Goal: Task Accomplishment & Management: Use online tool/utility

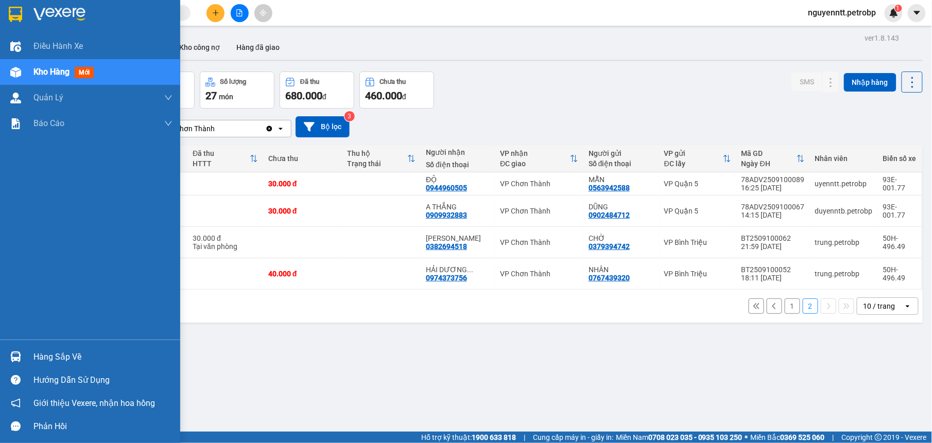
click at [23, 361] on div at bounding box center [16, 357] width 18 height 18
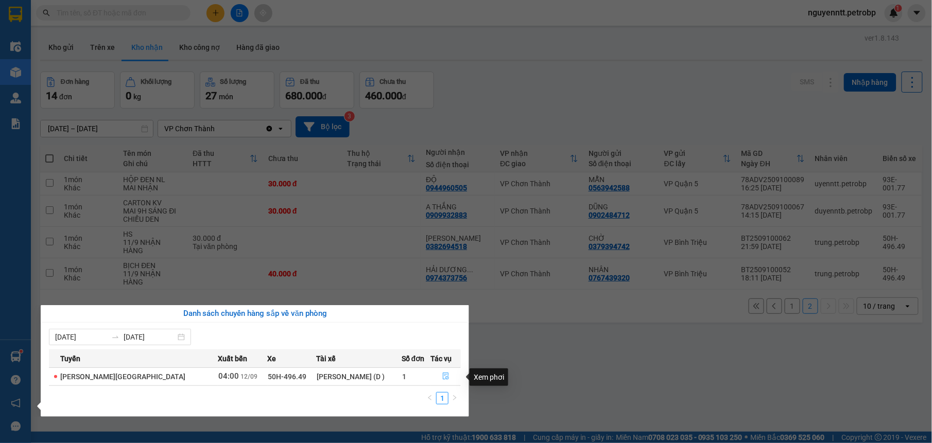
click at [448, 375] on button "button" at bounding box center [445, 377] width 29 height 16
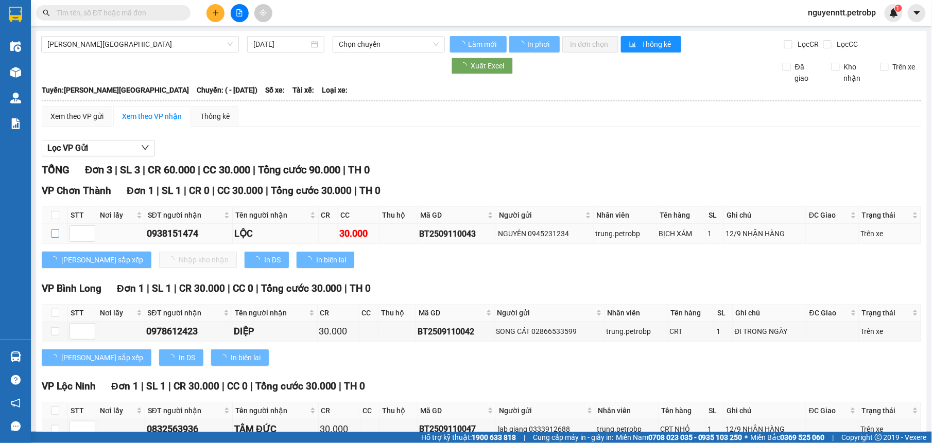
click at [55, 237] on input "checkbox" at bounding box center [55, 234] width 8 height 8
checkbox input "true"
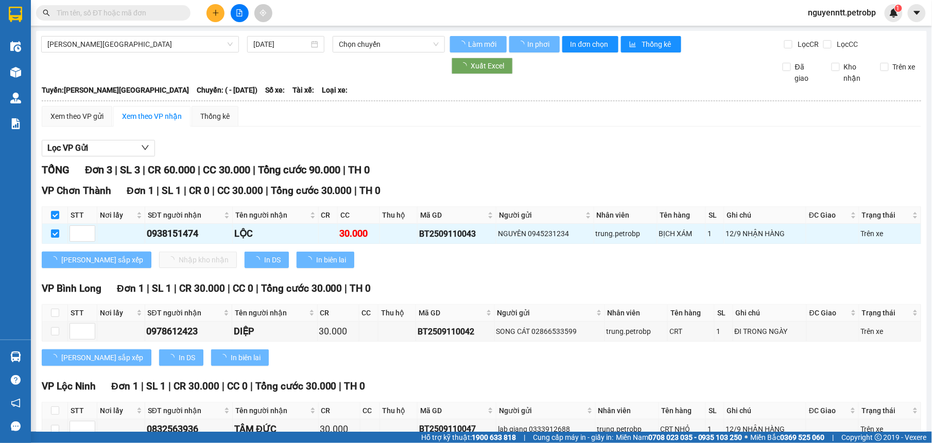
type input "[DATE]"
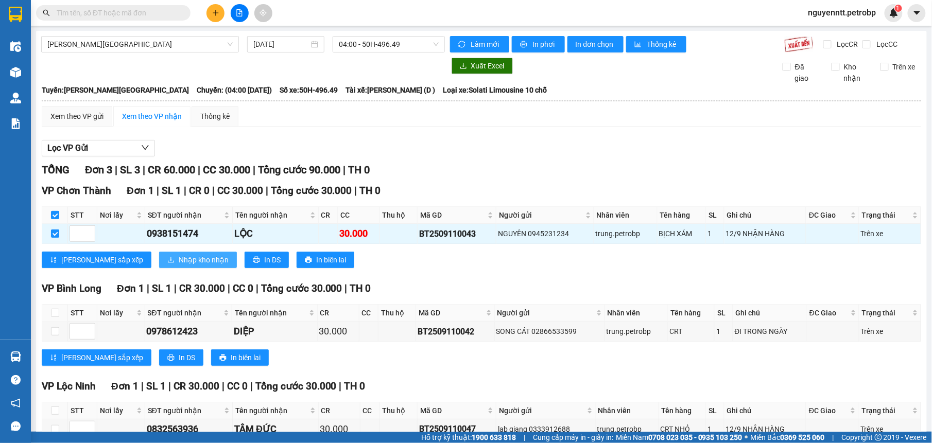
click at [179, 266] on span "Nhập kho nhận" at bounding box center [204, 259] width 50 height 11
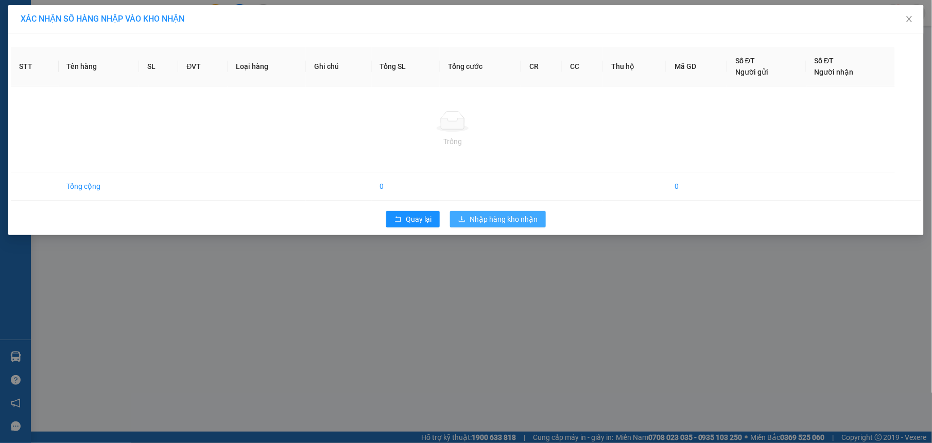
click at [504, 219] on div "XÁC NHẬN SỐ HÀNG NHẬP VÀO KHO NHẬN STT Tên hàng SL ĐVT Loại hàng Ghi chú Tổng S…" at bounding box center [466, 221] width 932 height 443
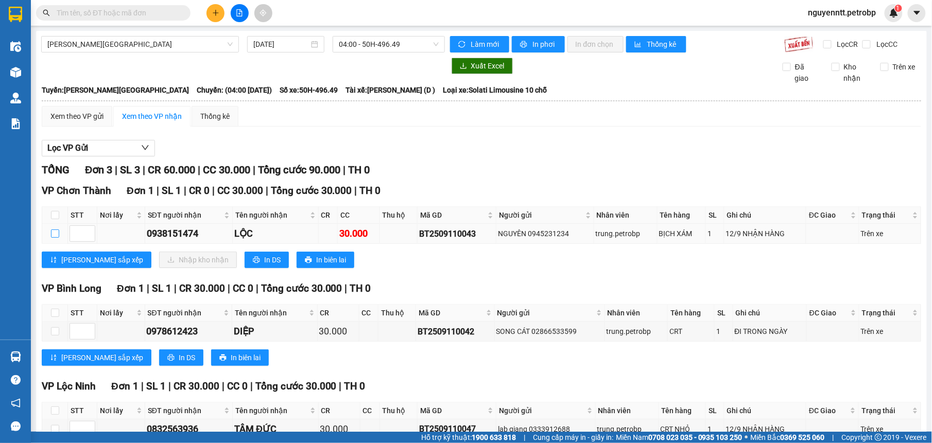
click at [52, 230] on label at bounding box center [55, 233] width 8 height 11
click at [52, 230] on input "checkbox" at bounding box center [55, 234] width 8 height 8
checkbox input "true"
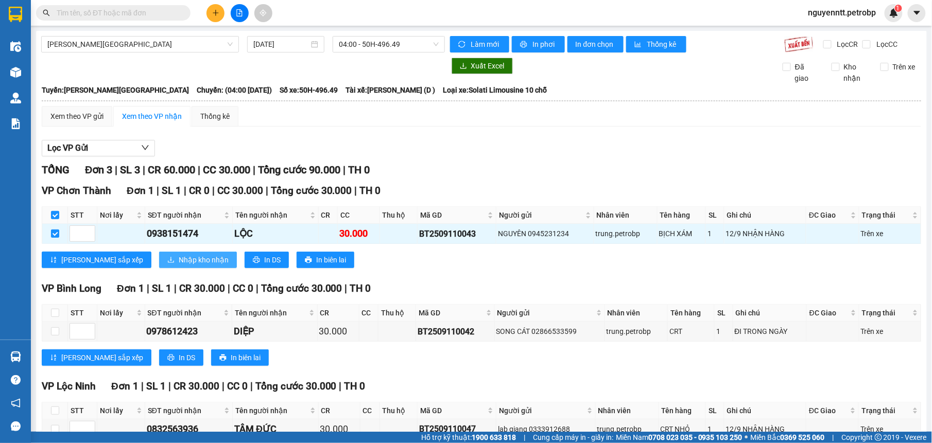
click at [179, 264] on span "Nhập kho nhận" at bounding box center [204, 259] width 50 height 11
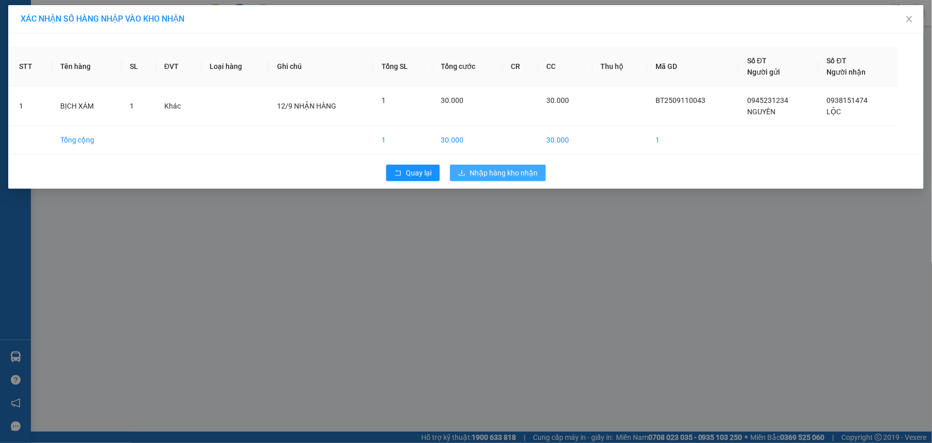
click at [489, 182] on div "Quay lại Nhập hàng kho nhận" at bounding box center [466, 173] width 911 height 27
click at [523, 174] on span "Nhập hàng kho nhận" at bounding box center [504, 172] width 68 height 11
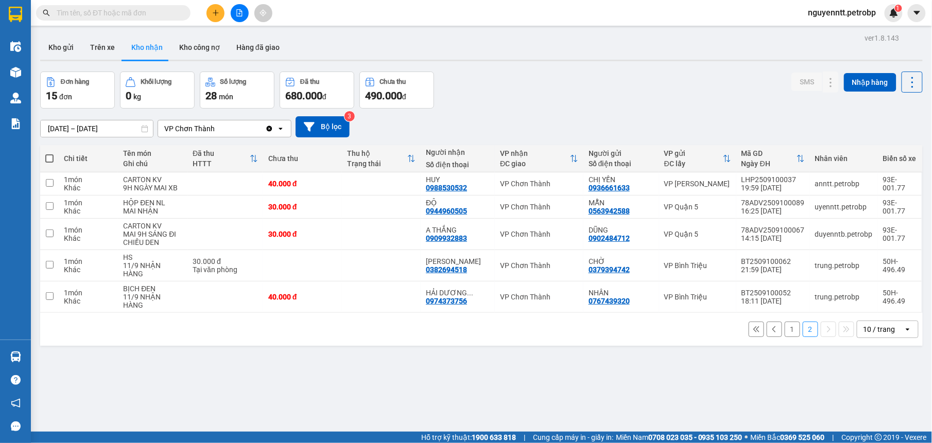
click at [785, 332] on button "1" at bounding box center [792, 329] width 15 height 15
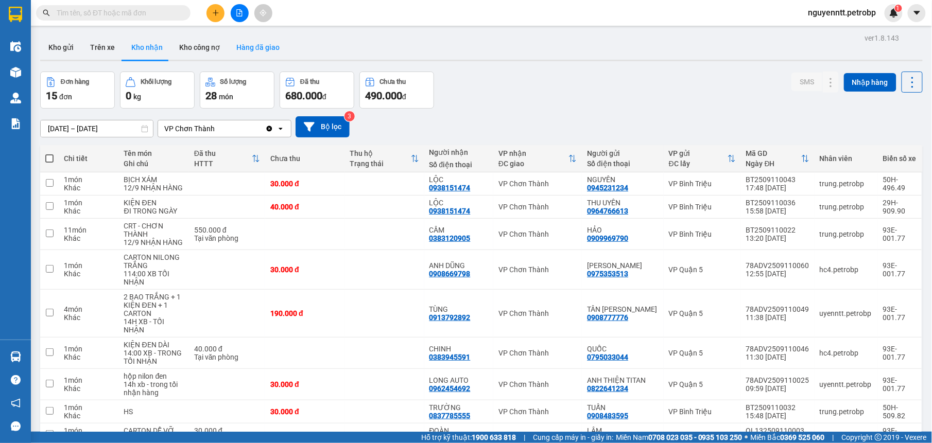
click at [253, 48] on button "Hàng đã giao" at bounding box center [258, 47] width 60 height 25
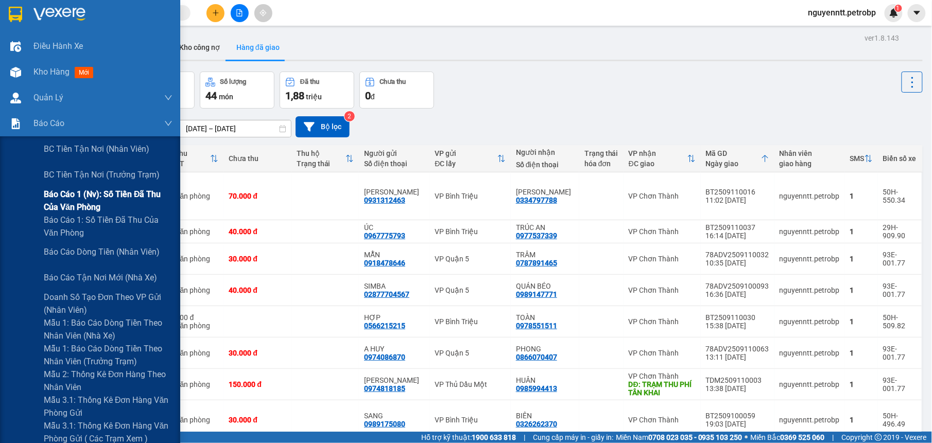
drag, startPoint x: 48, startPoint y: 194, endPoint x: 46, endPoint y: 188, distance: 6.0
click at [47, 194] on span "Báo cáo 1 (nv): Số tiền đã thu của văn phòng" at bounding box center [108, 201] width 129 height 26
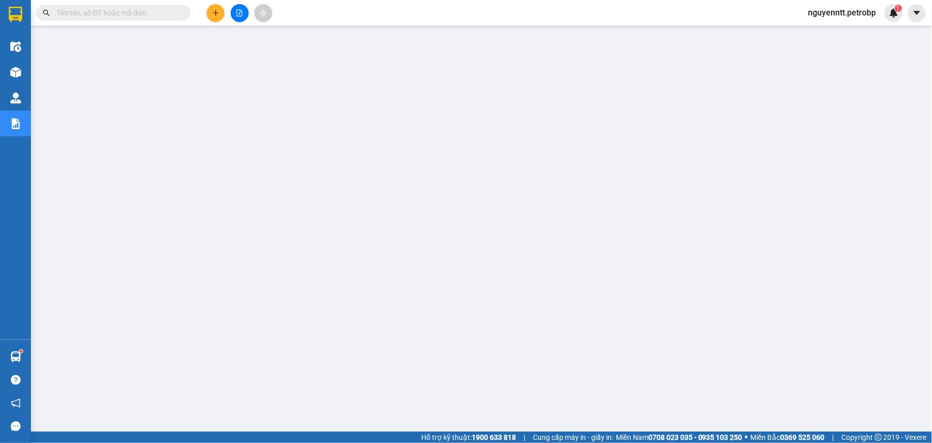
paste input "BT2509110011"
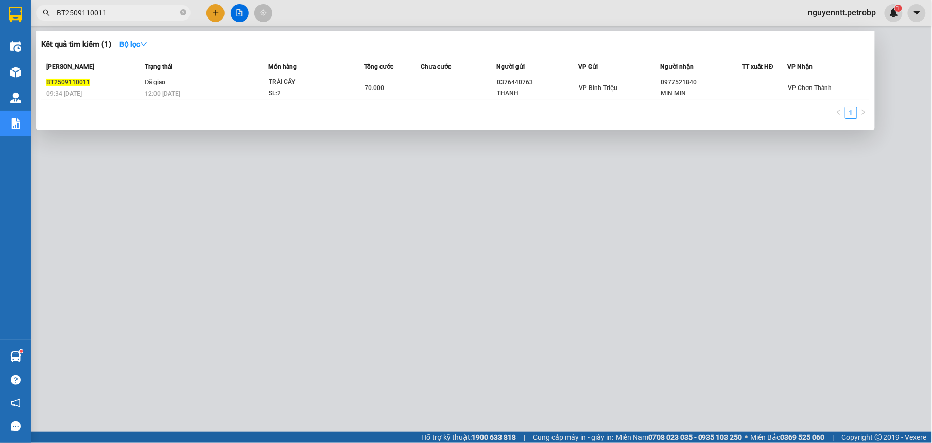
type input "BT2509110011"
click at [403, 376] on div at bounding box center [466, 221] width 932 height 443
click at [180, 11] on icon "close-circle" at bounding box center [183, 12] width 6 height 6
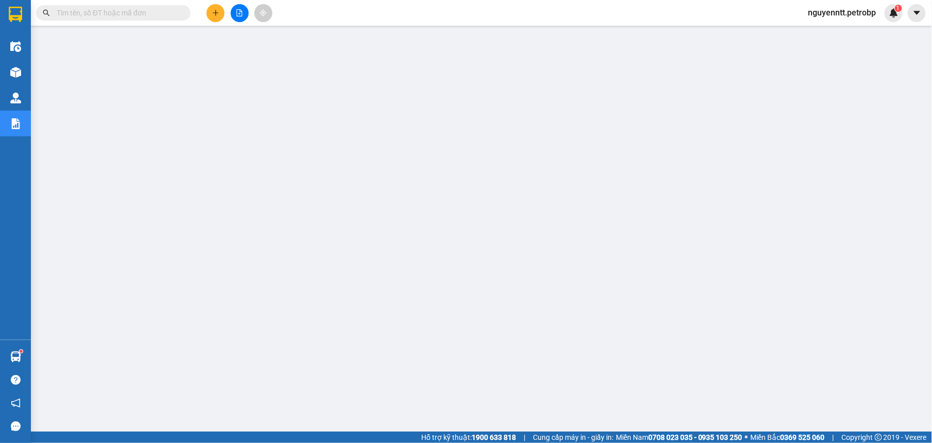
paste input "CT012509110006"
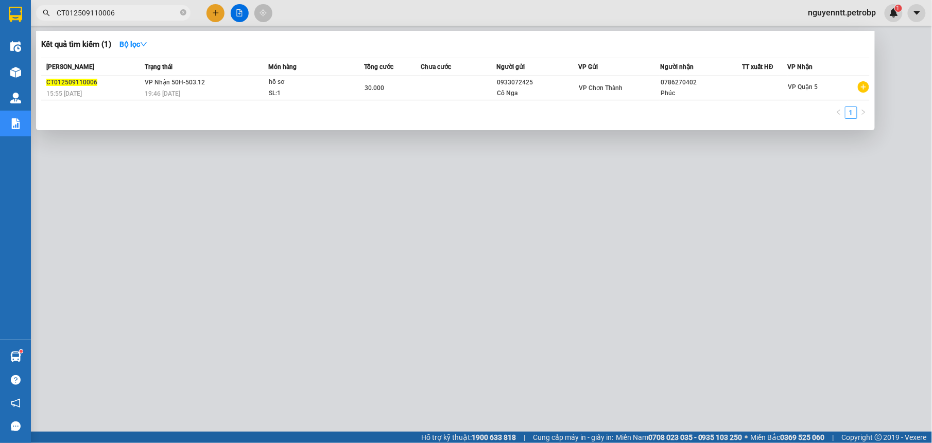
type input "CT012509110006"
click at [205, 272] on div at bounding box center [466, 221] width 932 height 443
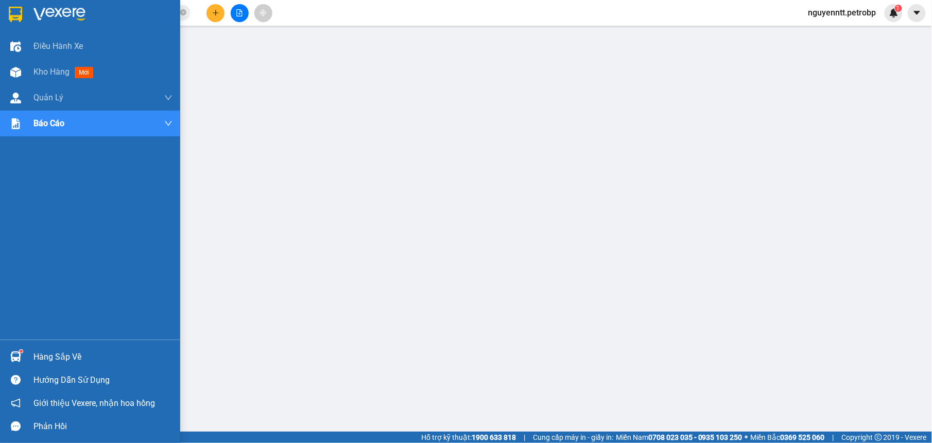
click at [53, 347] on div "Hàng sắp về" at bounding box center [90, 357] width 180 height 23
click at [23, 73] on div at bounding box center [16, 72] width 18 height 18
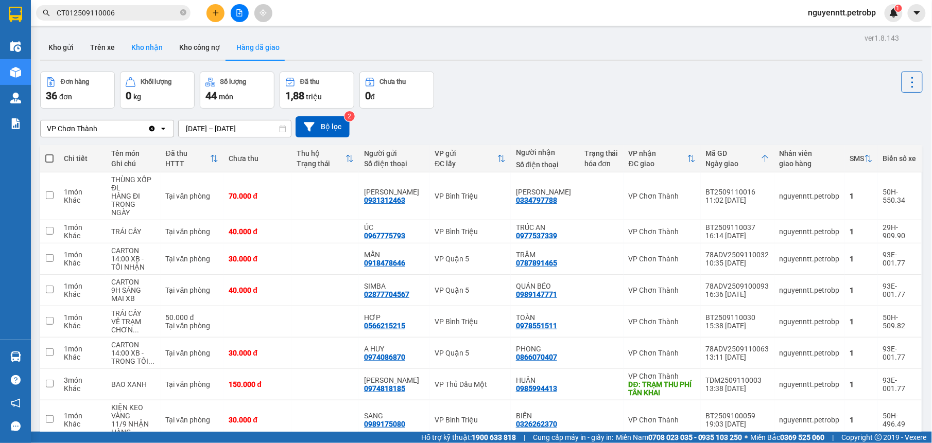
click at [147, 52] on button "Kho nhận" at bounding box center [147, 47] width 48 height 25
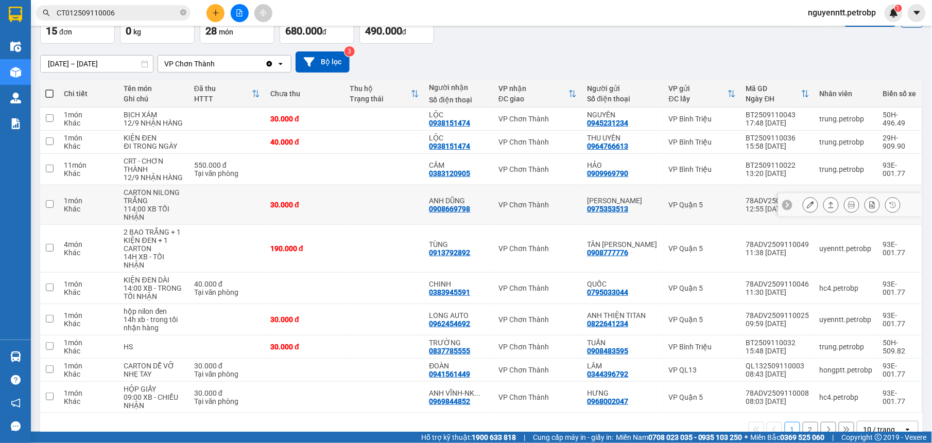
scroll to position [91, 0]
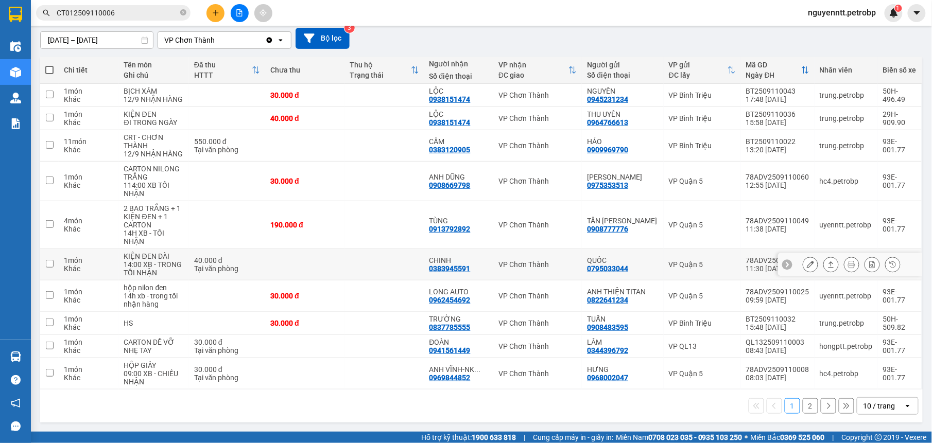
click at [400, 261] on td at bounding box center [384, 264] width 79 height 31
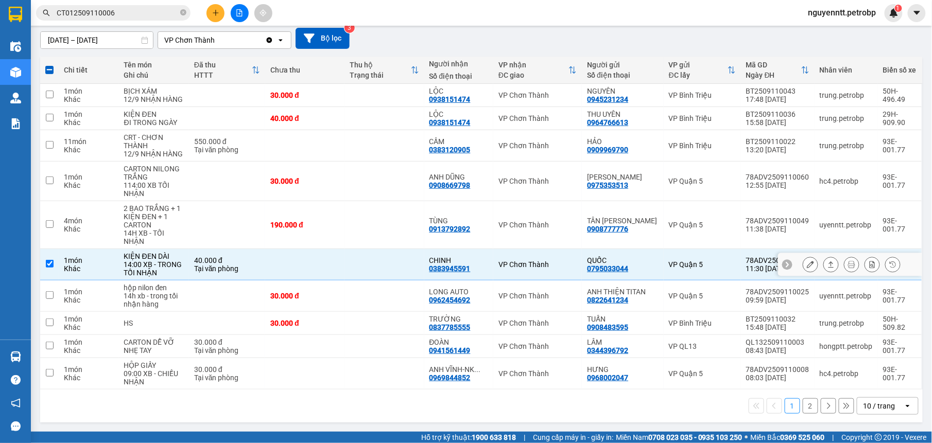
click at [824, 266] on button at bounding box center [831, 265] width 14 height 18
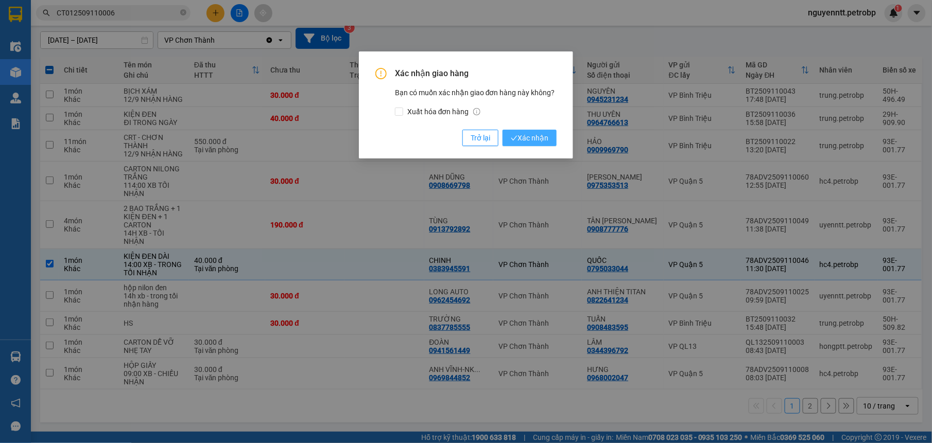
click at [544, 141] on span "Xác nhận" at bounding box center [530, 137] width 38 height 11
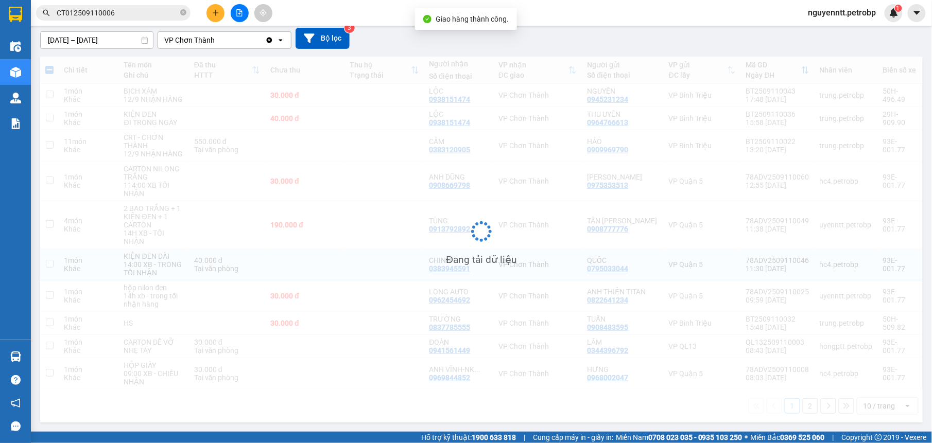
checkbox input "false"
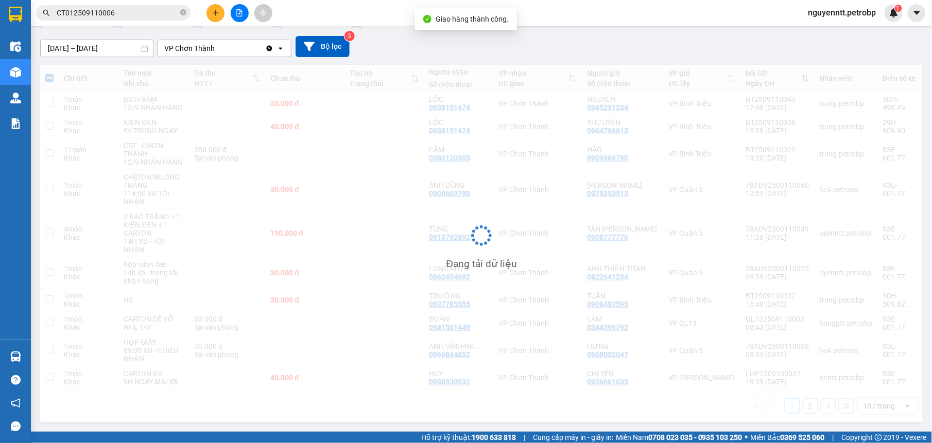
scroll to position [83, 0]
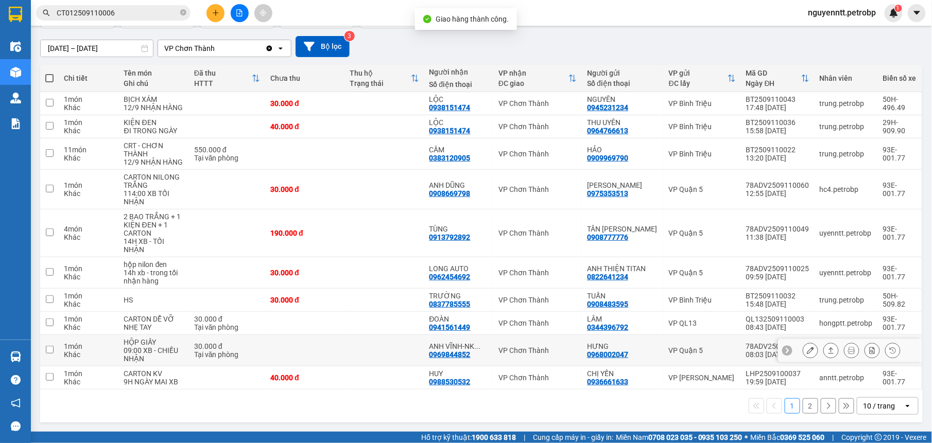
click at [402, 346] on td at bounding box center [384, 350] width 79 height 31
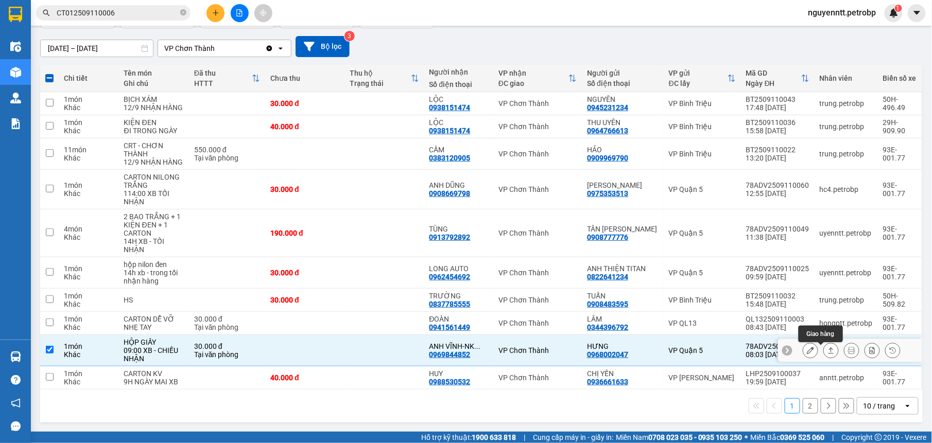
click at [828, 352] on icon at bounding box center [831, 350] width 7 height 7
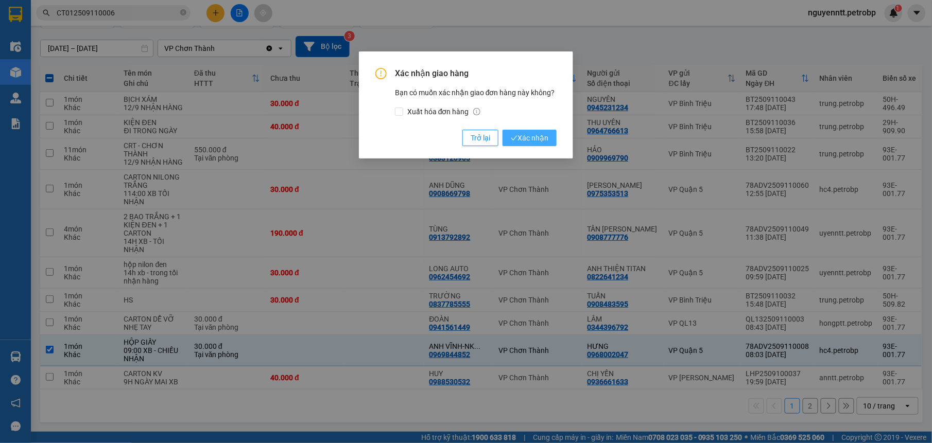
click at [514, 139] on icon "check" at bounding box center [514, 138] width 6 height 5
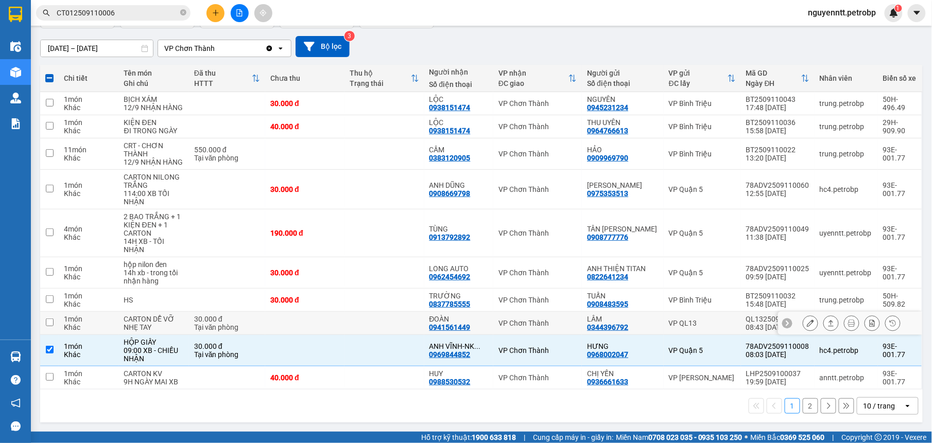
scroll to position [81, 0]
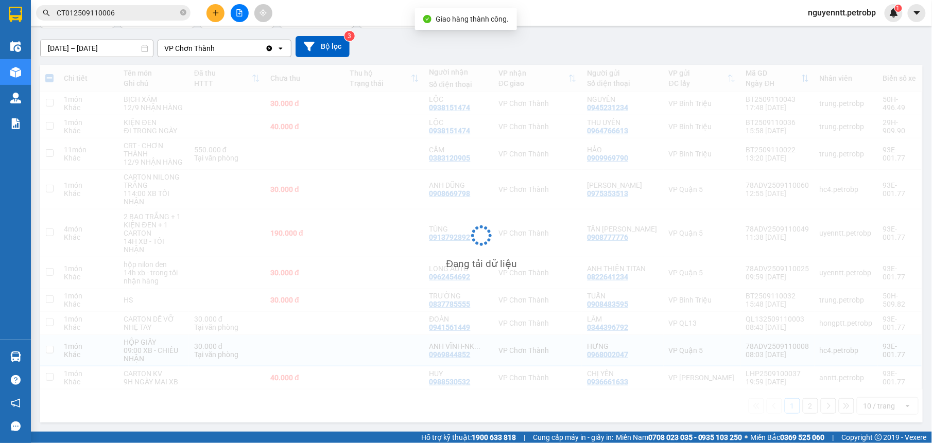
checkbox input "false"
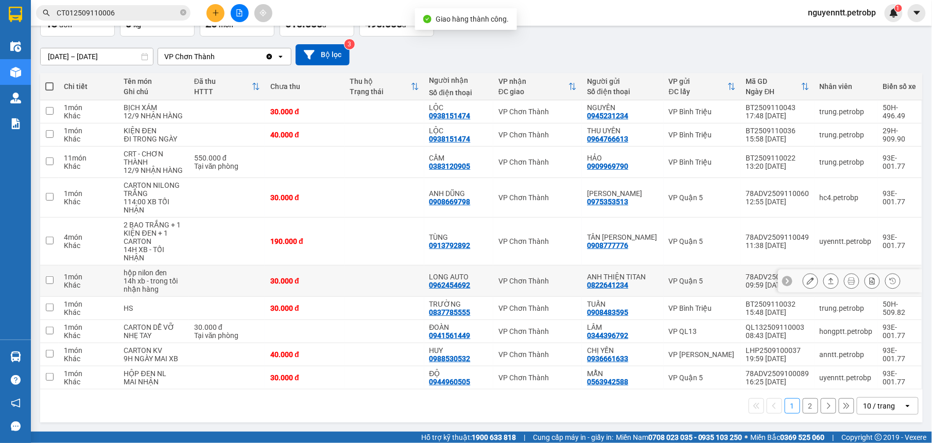
scroll to position [75, 0]
click at [804, 406] on button "2" at bounding box center [810, 406] width 15 height 15
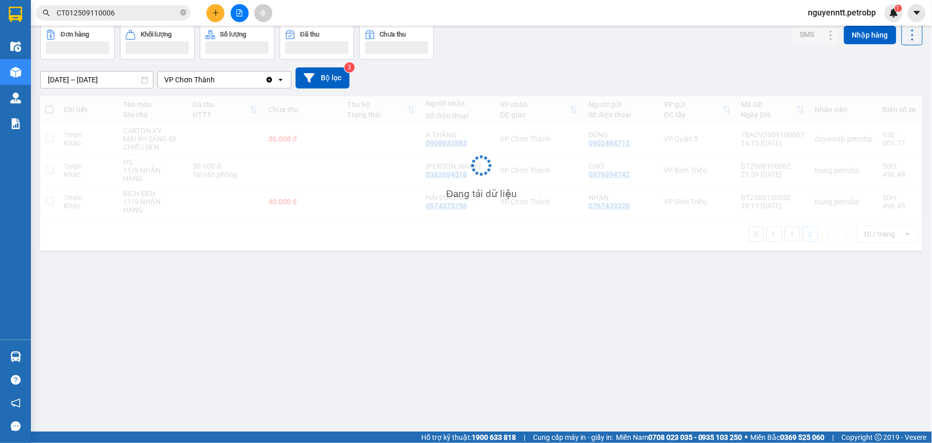
scroll to position [47, 0]
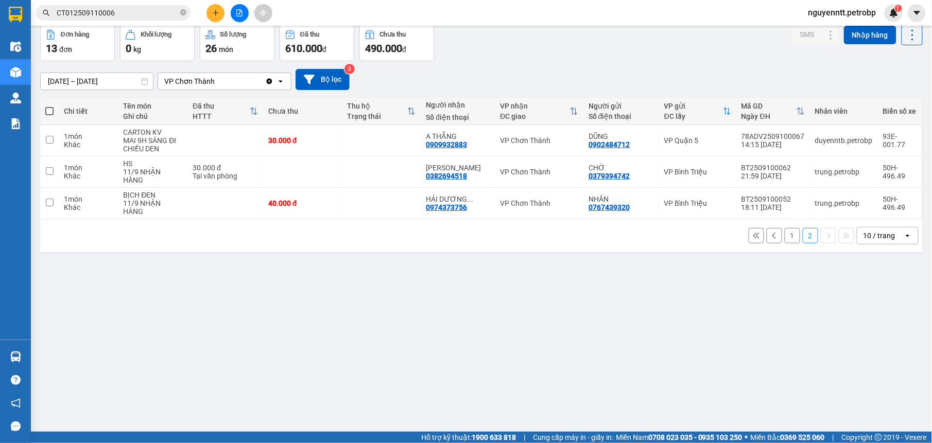
click at [785, 241] on button "1" at bounding box center [792, 235] width 15 height 15
